Goal: Task Accomplishment & Management: Manage account settings

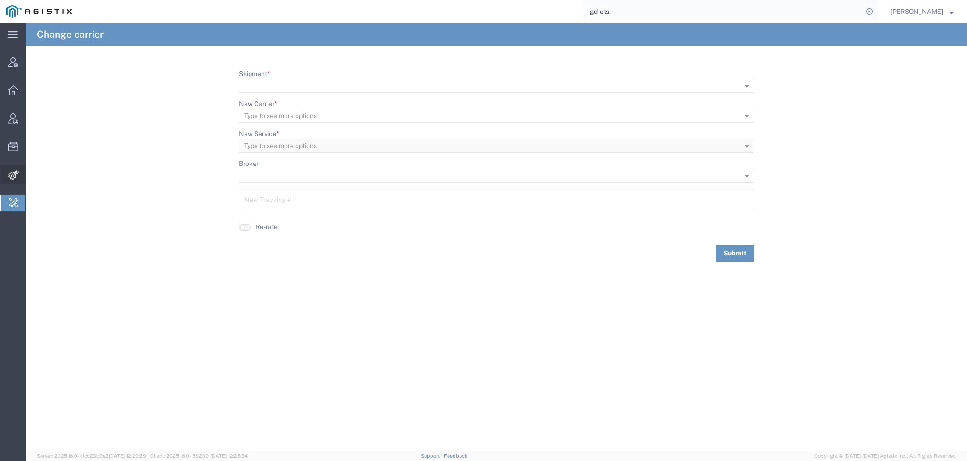
click at [13, 174] on icon at bounding box center [13, 175] width 11 height 10
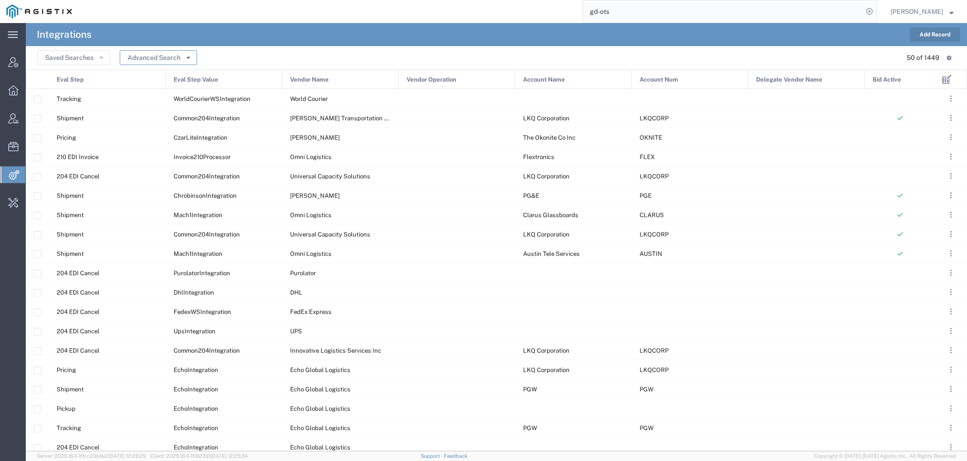
click at [192, 58] on button "Advanced Search" at bounding box center [158, 57] width 77 height 15
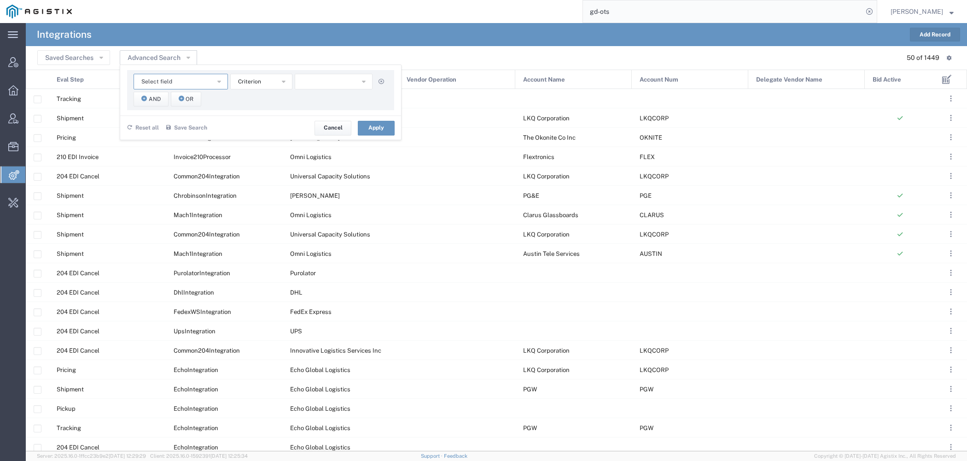
click at [190, 80] on button "Select field" at bounding box center [181, 82] width 94 height 16
click at [173, 136] on span "Eval Step" at bounding box center [180, 137] width 93 height 12
click at [245, 84] on span "includes" at bounding box center [249, 81] width 22 height 9
click at [306, 83] on button "button" at bounding box center [334, 82] width 78 height 16
type input "9"
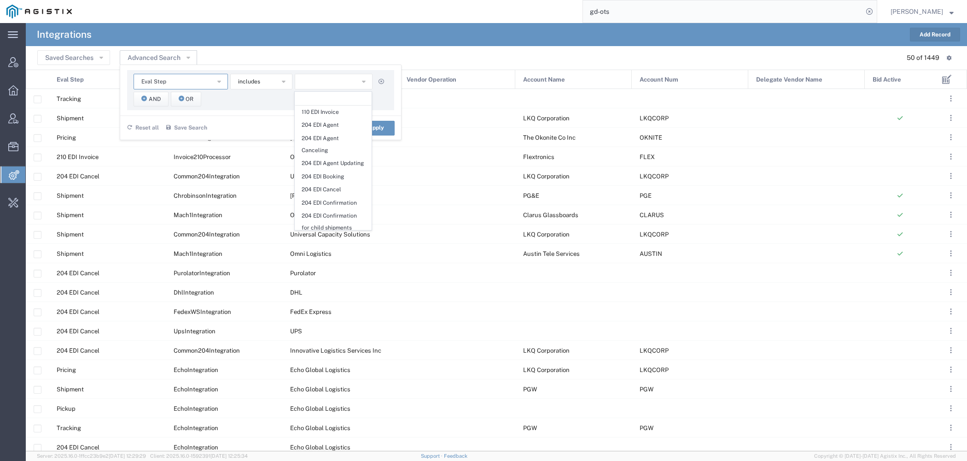
click at [195, 77] on button "Eval Step" at bounding box center [181, 82] width 94 height 16
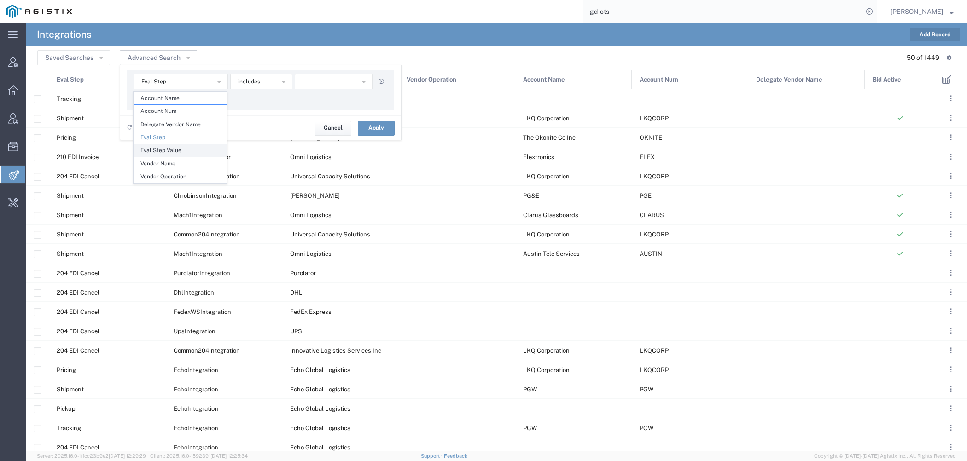
click at [178, 150] on span "Eval Step Value" at bounding box center [180, 150] width 93 height 12
click at [333, 84] on button "button" at bounding box center [334, 82] width 78 height 16
type input "9"
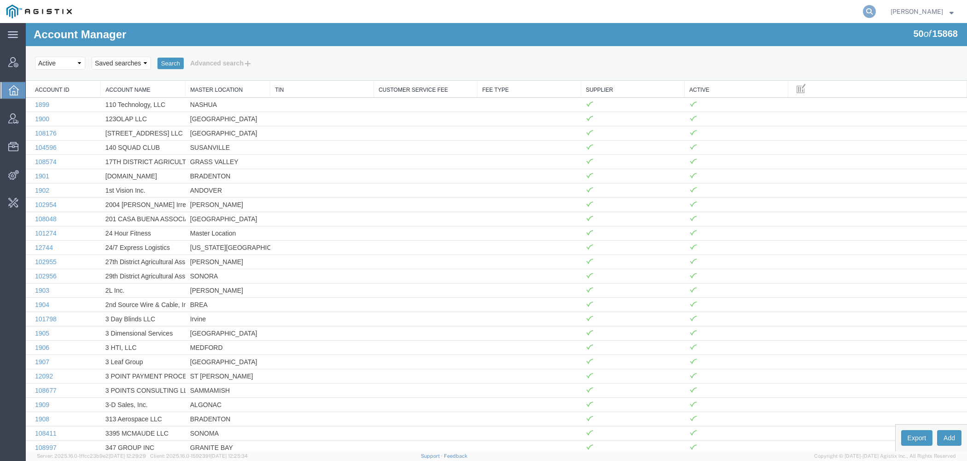
click at [876, 13] on icon at bounding box center [869, 11] width 13 height 13
type input "buhbli"
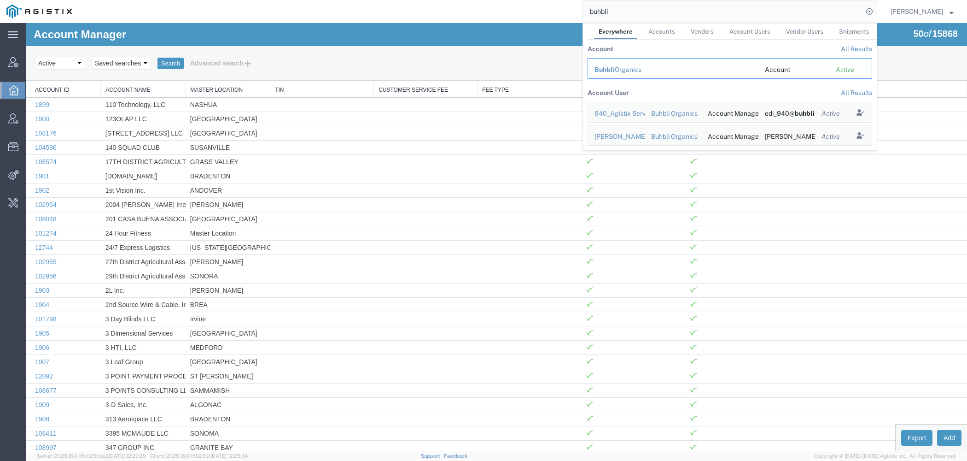
click at [671, 64] on td "Buhbli Organics" at bounding box center [673, 68] width 171 height 21
click at [674, 74] on div "Buhbli Organics" at bounding box center [674, 70] width 158 height 10
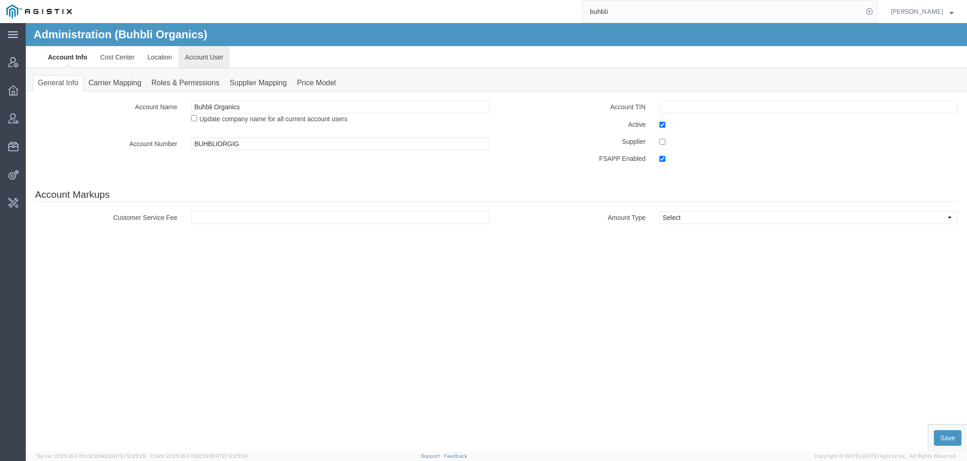
click at [219, 58] on link "Account User" at bounding box center [204, 57] width 52 height 22
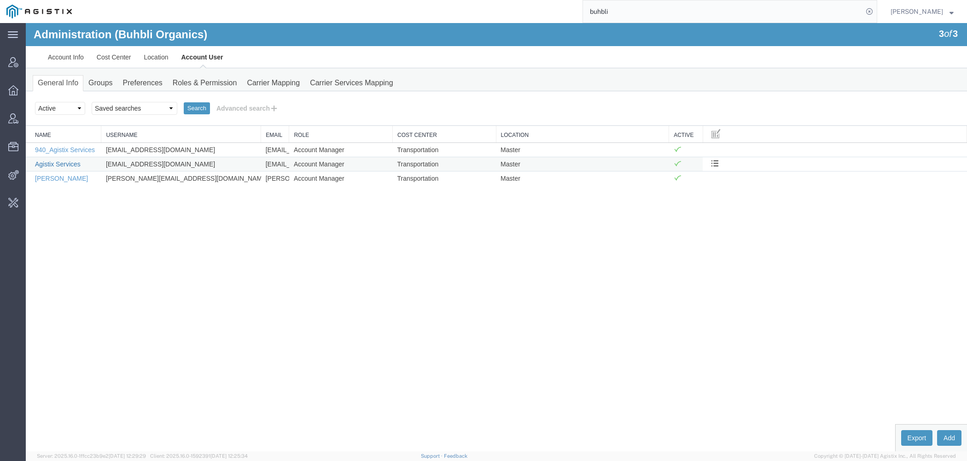
click at [67, 164] on link "Agistix Services" at bounding box center [58, 163] width 46 height 7
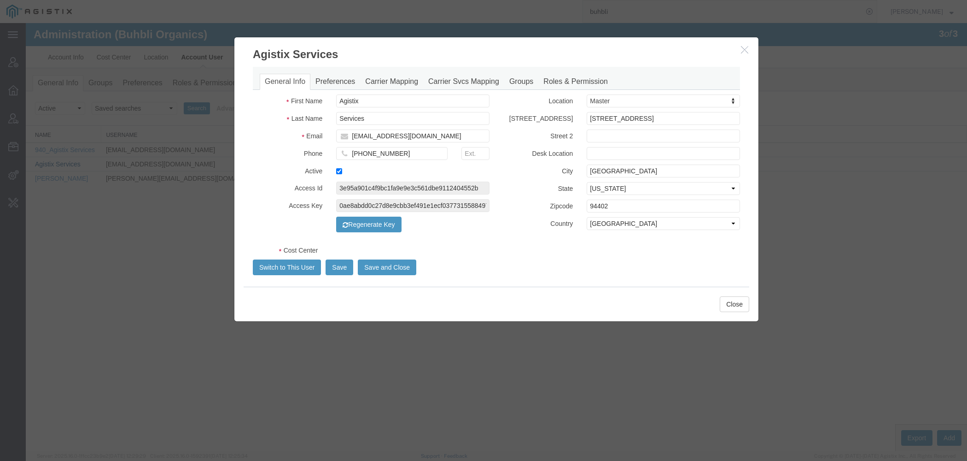
select select "COSTCENTER"
select select "66651"
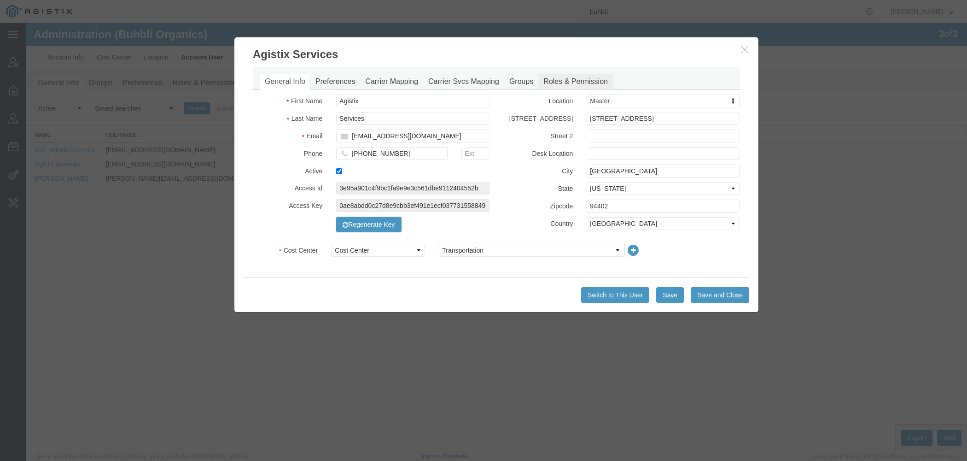
click at [561, 80] on link "Roles & Permission" at bounding box center [575, 82] width 75 height 16
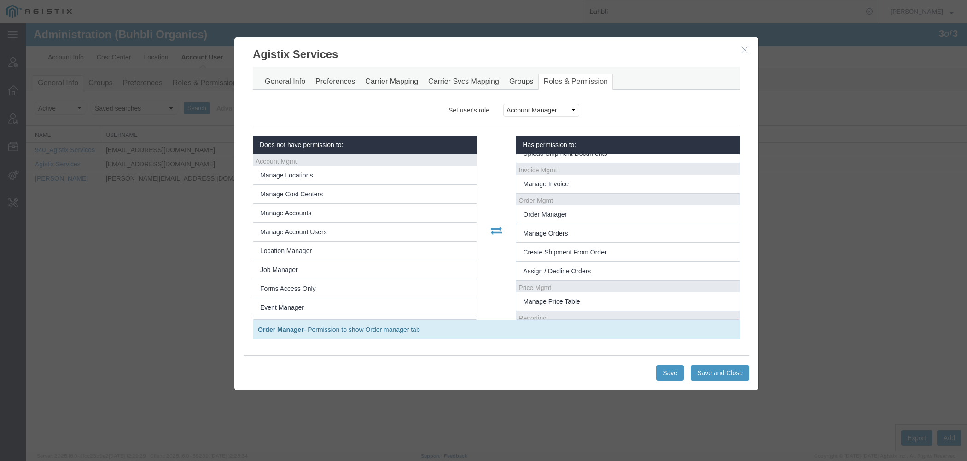
scroll to position [296, 0]
